Goal: Find specific page/section: Find specific page/section

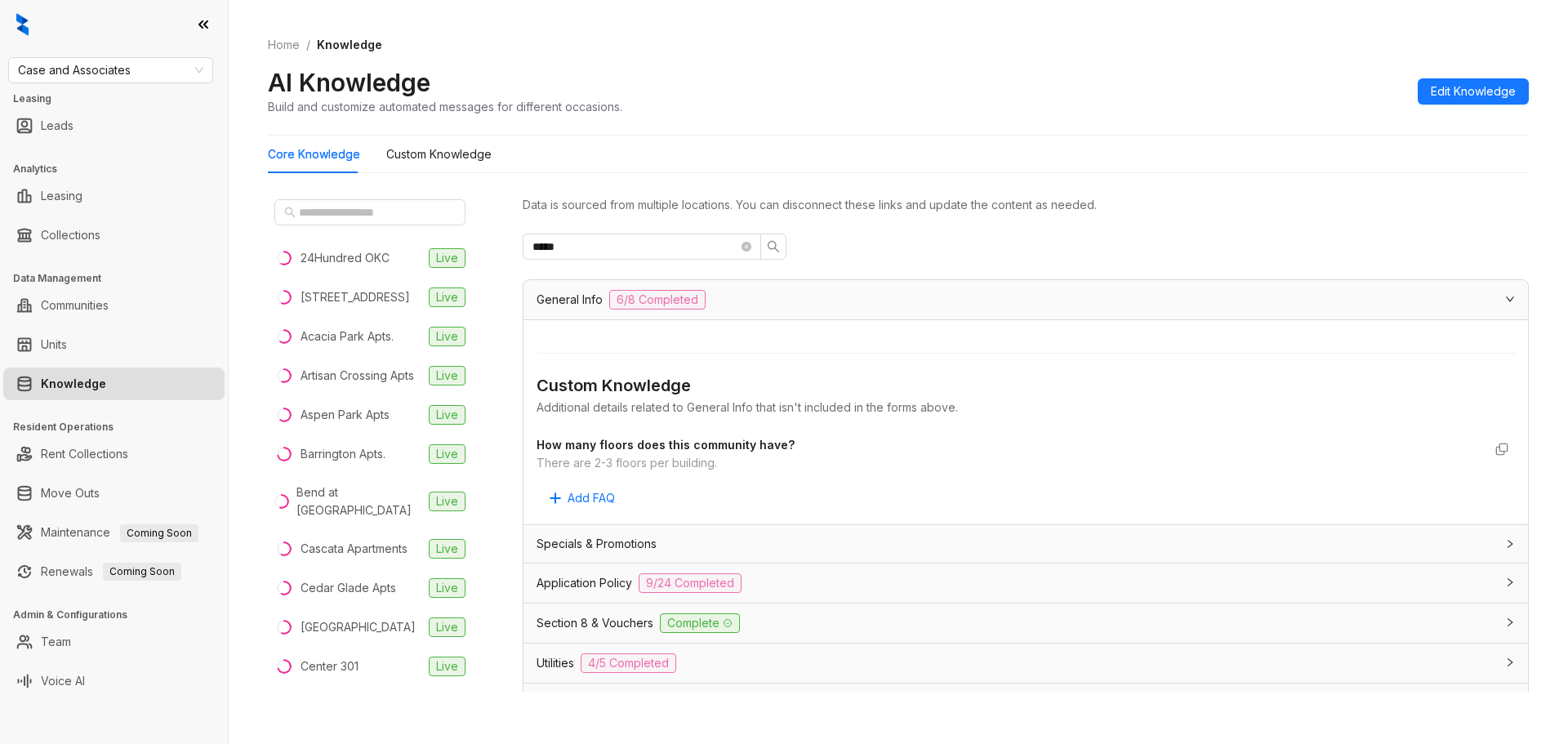
scroll to position [1226, 0]
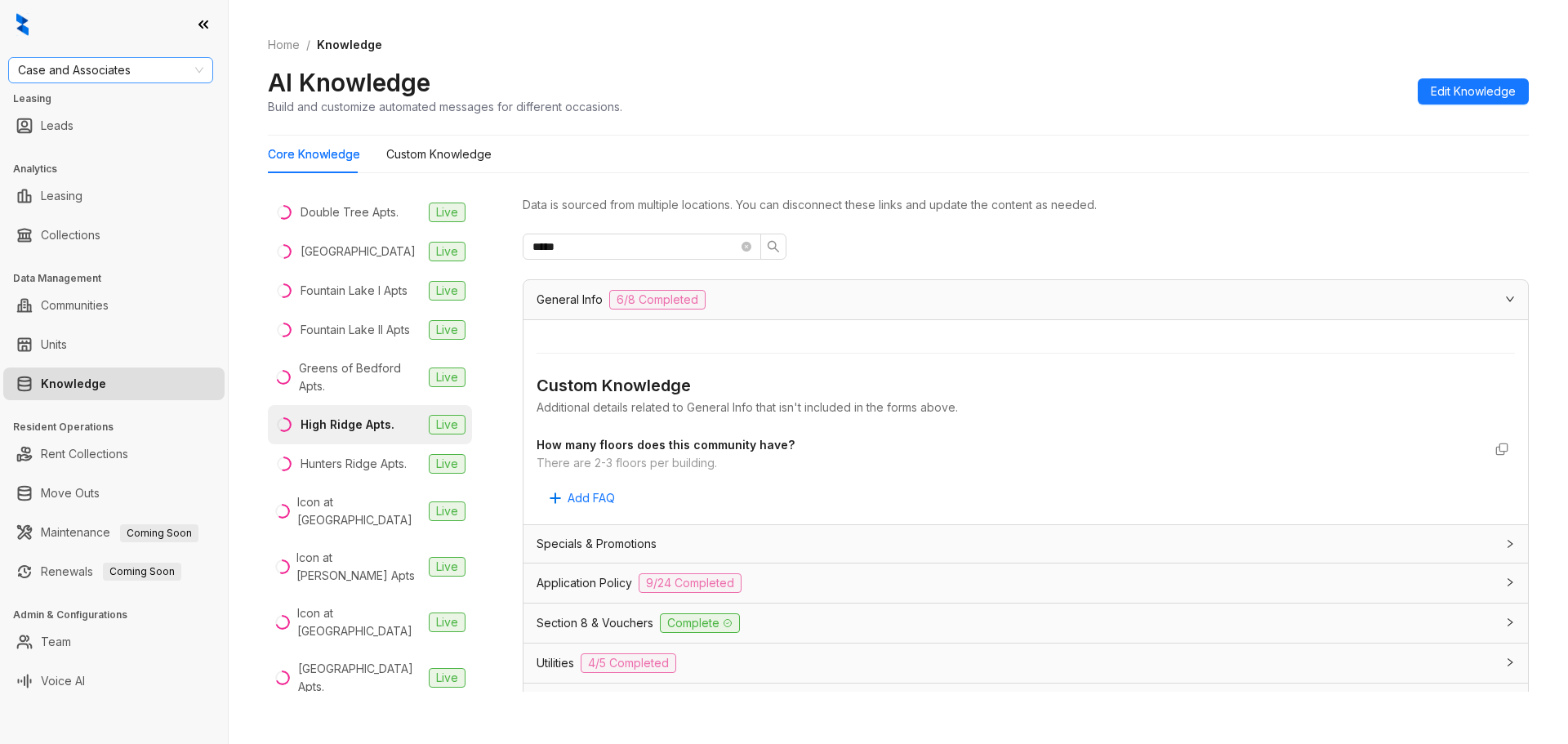
click at [134, 74] on span "Case and Associates" at bounding box center [110, 70] width 185 height 24
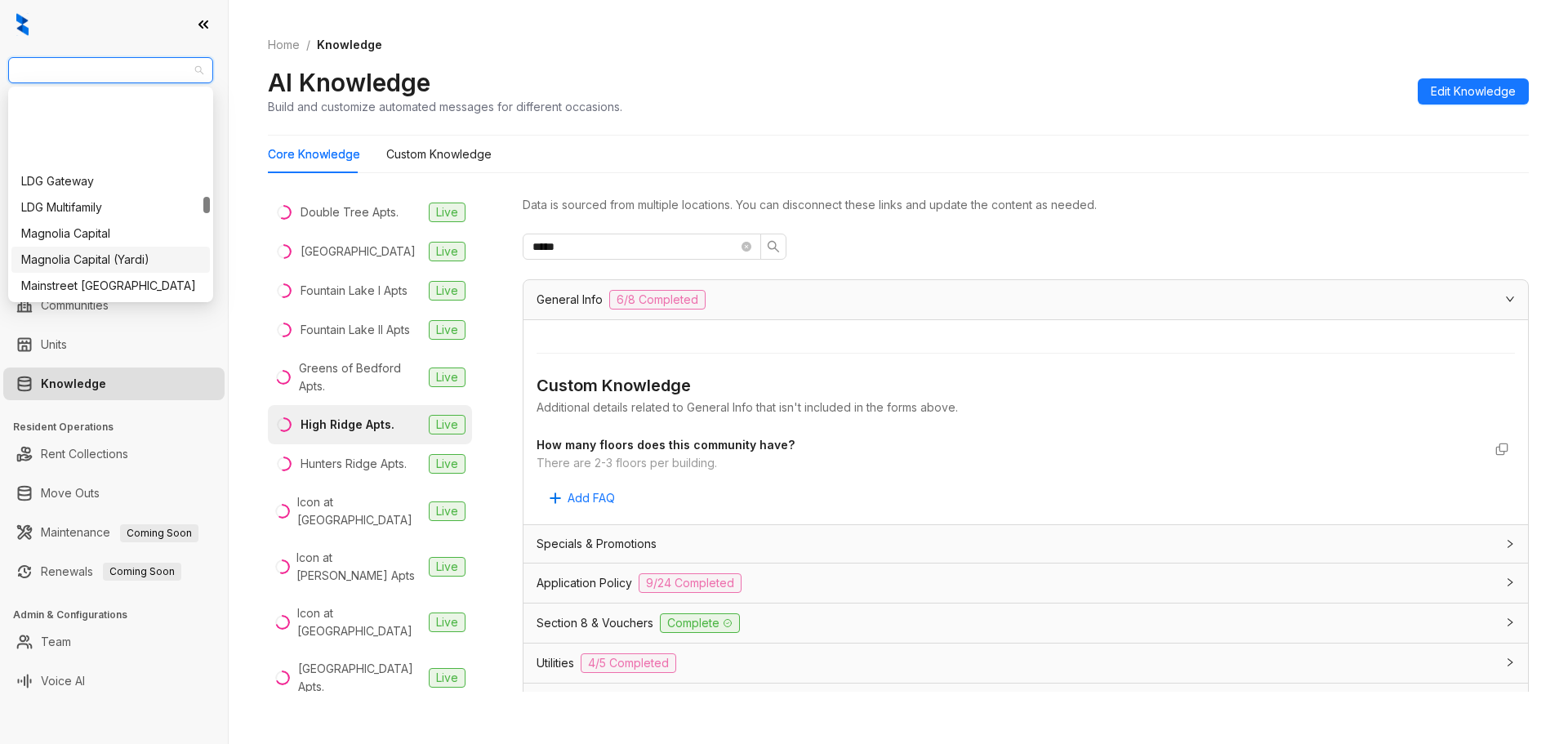
scroll to position [1389, 0]
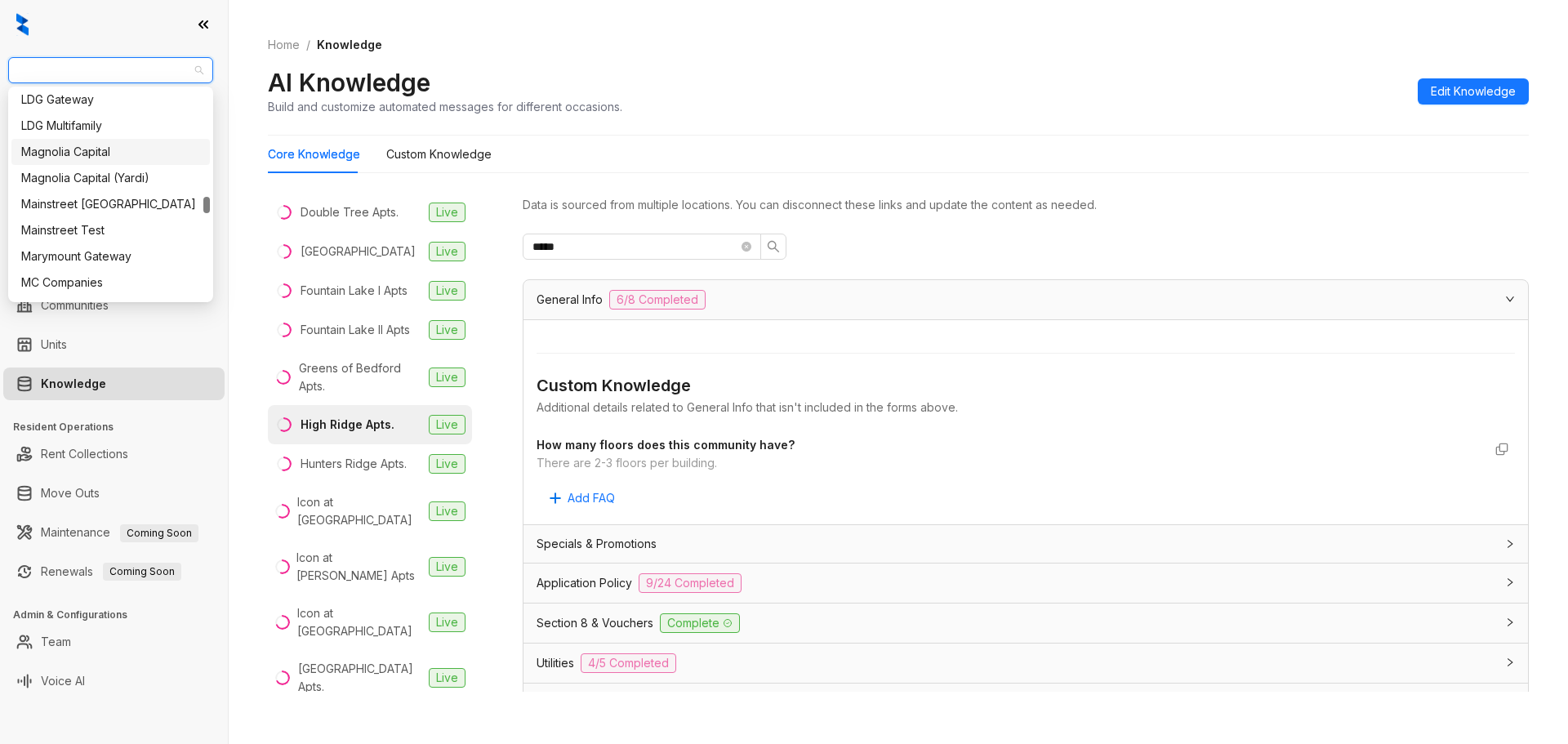
click at [118, 151] on div "Magnolia Capital" at bounding box center [111, 151] width 179 height 18
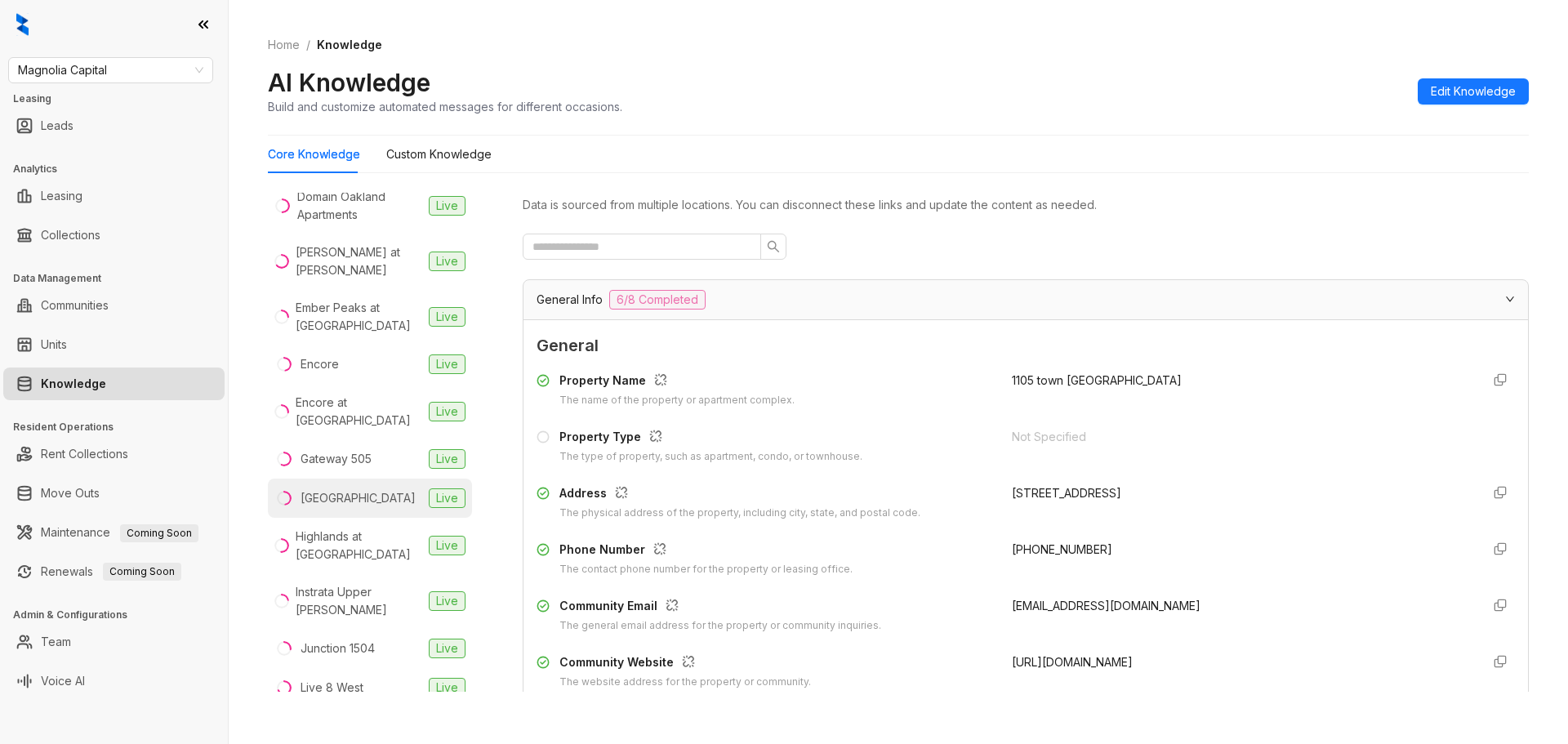
scroll to position [572, 0]
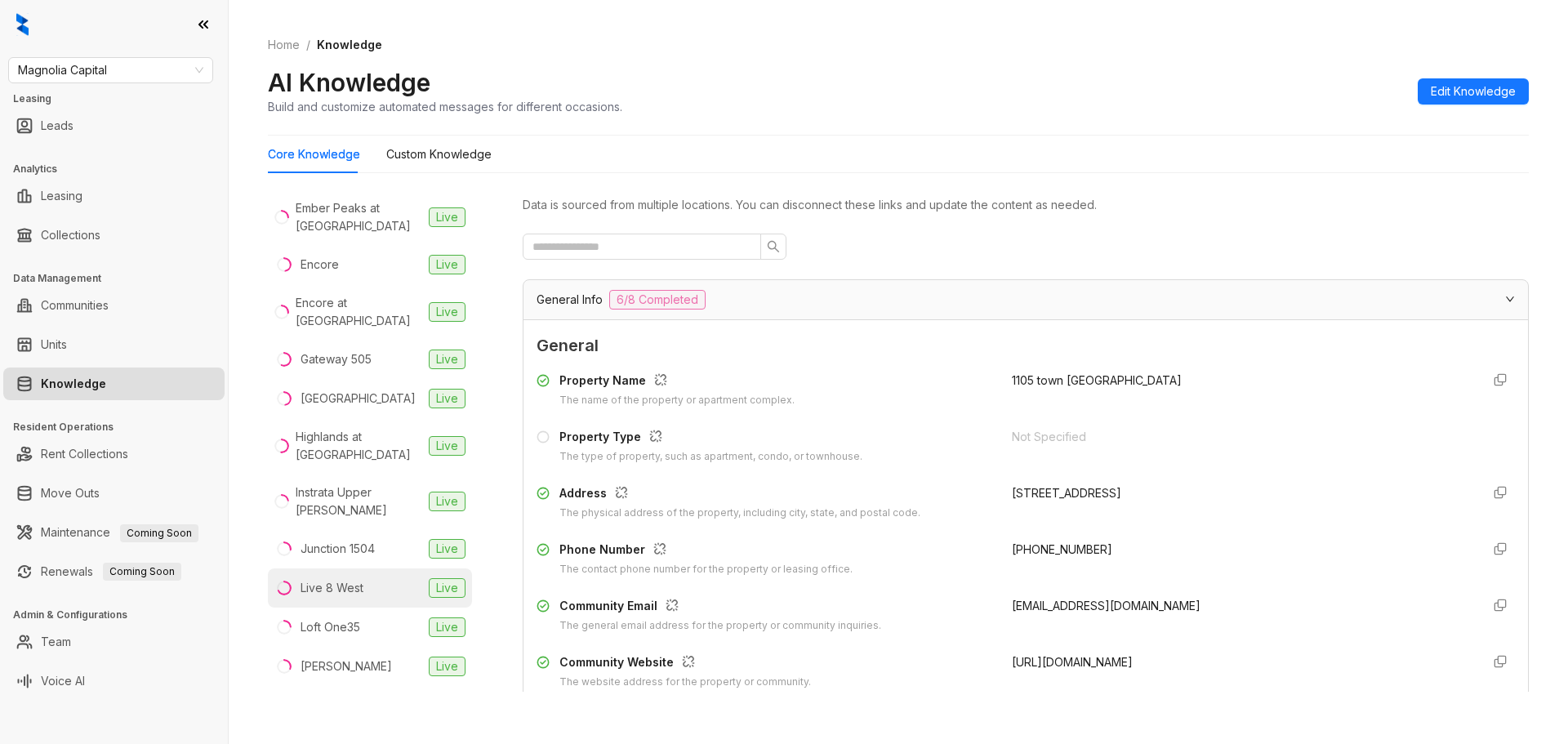
click at [349, 580] on div "Live 8 West" at bounding box center [331, 588] width 63 height 18
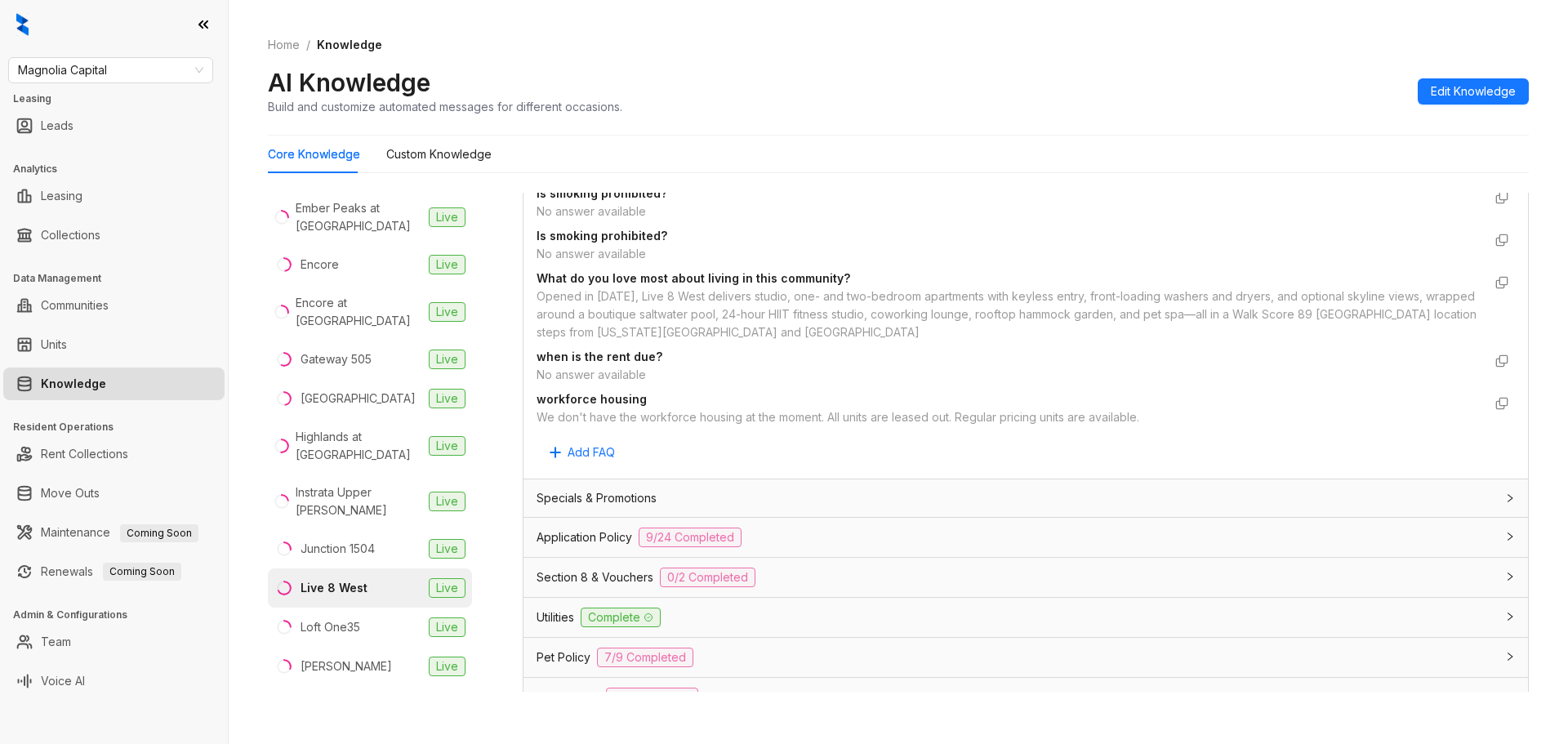
scroll to position [981, 0]
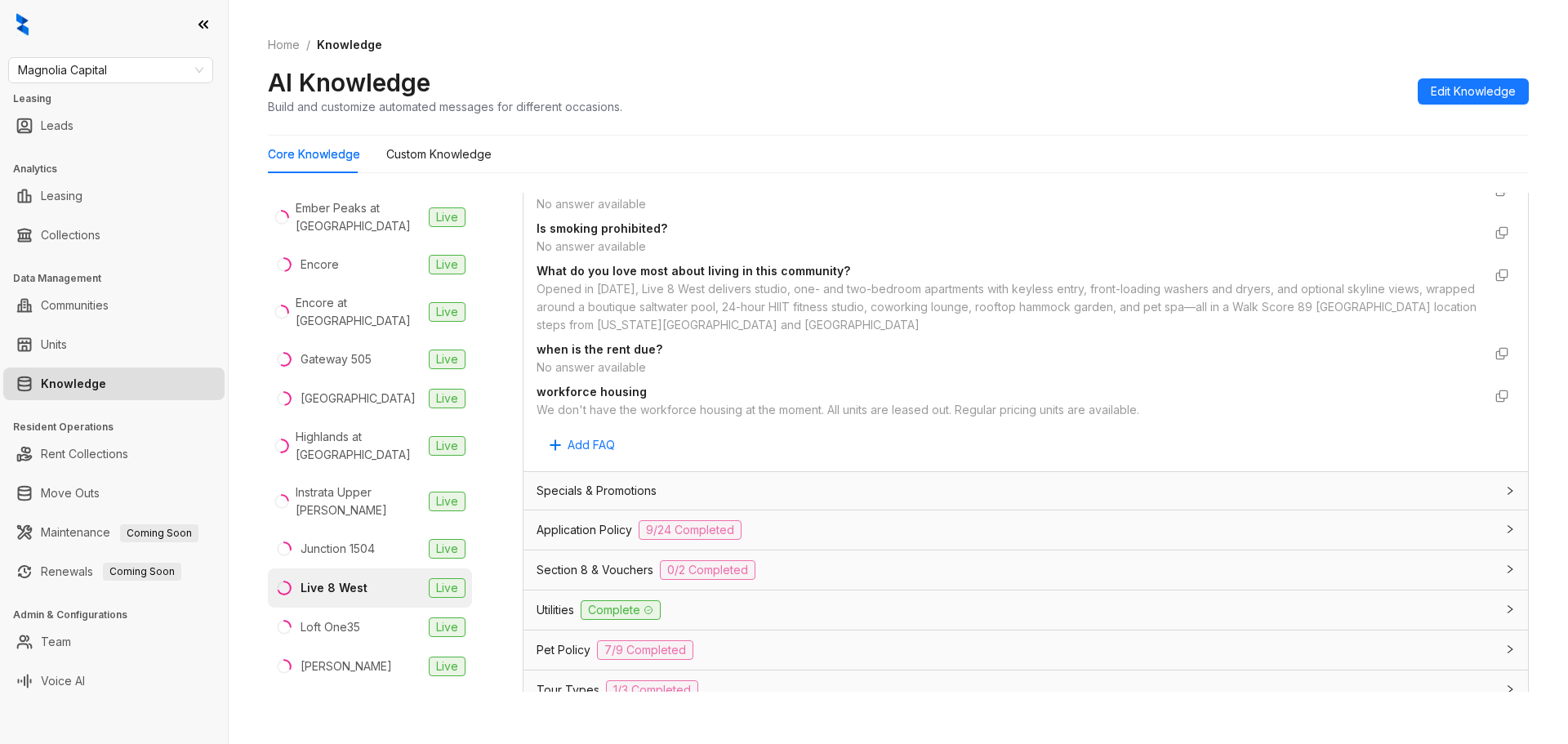
click at [873, 562] on div "Section 8 & Vouchers 0/2 Completed" at bounding box center [1016, 570] width 959 height 20
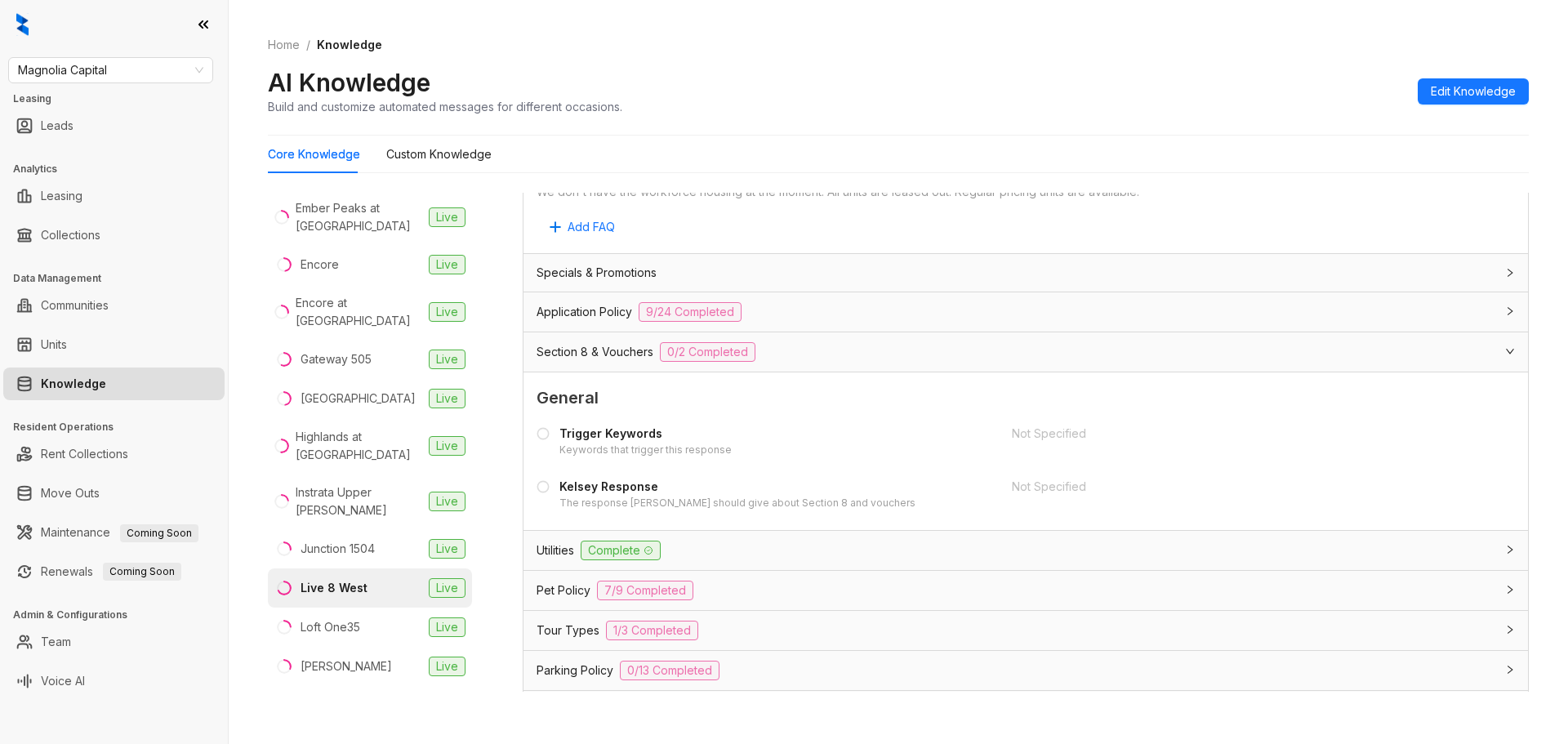
scroll to position [1226, 0]
